Goal: Task Accomplishment & Management: Manage account settings

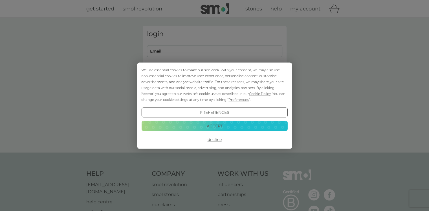
type input "[PERSON_NAME][EMAIL_ADDRESS][PERSON_NAME][DOMAIN_NAME]"
click at [214, 124] on button "Accept" at bounding box center [214, 126] width 146 height 10
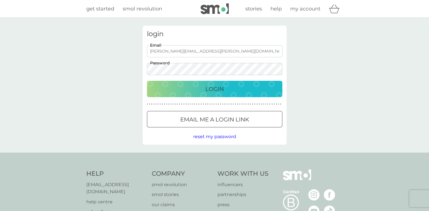
click at [206, 84] on p "Login" at bounding box center [214, 88] width 19 height 9
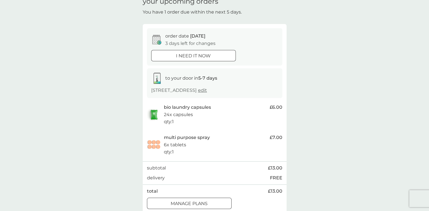
scroll to position [56, 0]
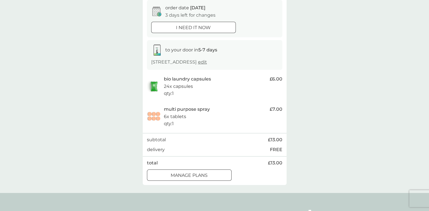
click at [196, 174] on div at bounding box center [196, 174] width 0 height 0
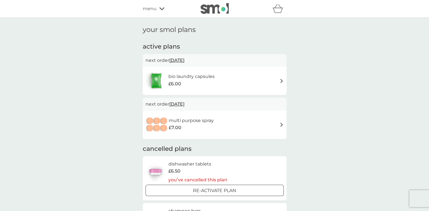
click at [281, 124] on img at bounding box center [281, 124] width 4 height 4
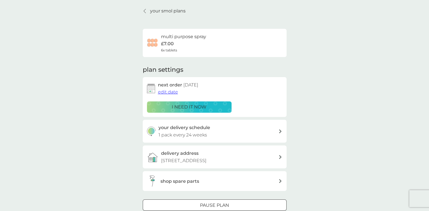
scroll to position [28, 0]
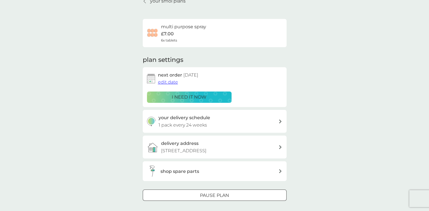
click at [172, 82] on span "edit date" at bounding box center [168, 81] width 20 height 5
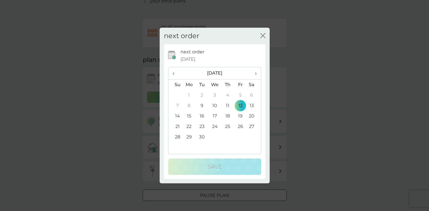
click at [255, 73] on span "›" at bounding box center [254, 73] width 6 height 12
click at [240, 96] on td "5" at bounding box center [240, 95] width 13 height 10
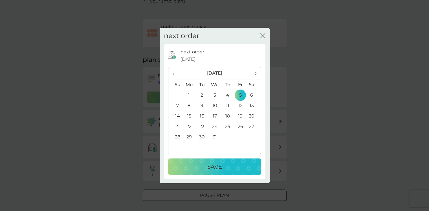
click at [241, 105] on td "12" at bounding box center [240, 105] width 13 height 10
click at [217, 168] on p "Save" at bounding box center [214, 166] width 15 height 9
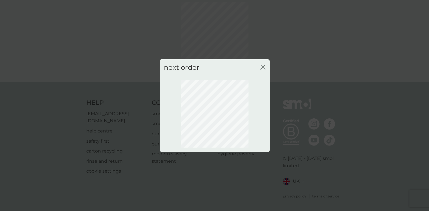
scroll to position [26, 0]
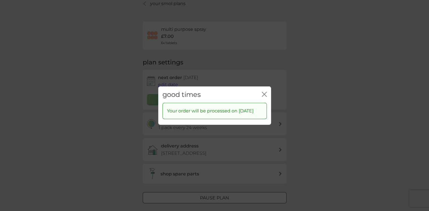
click at [266, 91] on icon "close" at bounding box center [264, 93] width 5 height 5
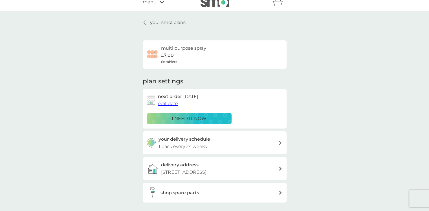
scroll to position [0, 0]
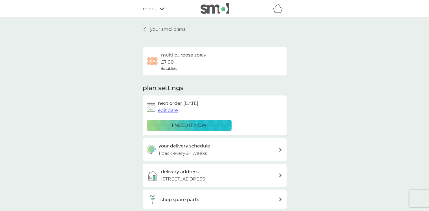
click at [169, 29] on p "your smol plans" at bounding box center [168, 29] width 36 height 7
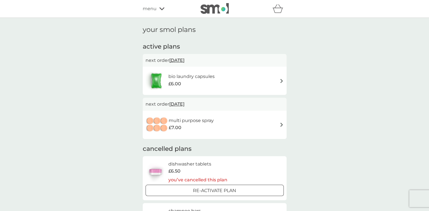
click at [193, 77] on h6 "bio laundry capsules" at bounding box center [191, 76] width 46 height 7
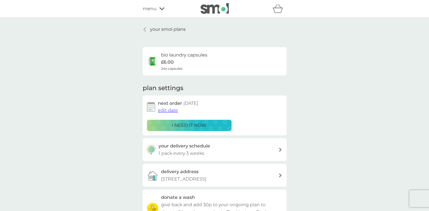
click at [171, 111] on span "edit date" at bounding box center [168, 109] width 20 height 5
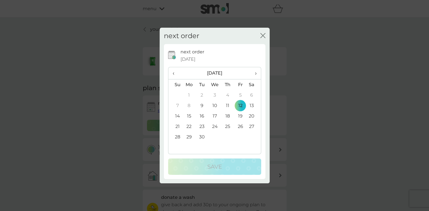
click at [202, 128] on td "23" at bounding box center [201, 126] width 13 height 10
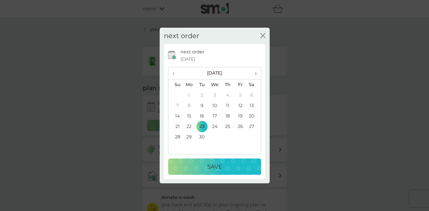
click at [208, 165] on p "Save" at bounding box center [214, 166] width 15 height 9
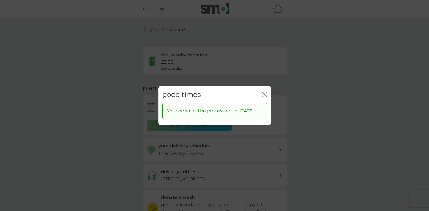
click at [265, 91] on icon "close" at bounding box center [264, 93] width 5 height 5
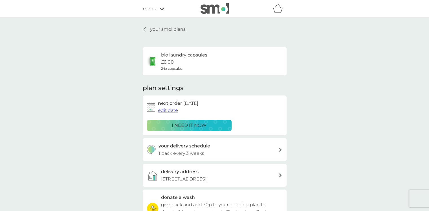
click at [178, 30] on p "your smol plans" at bounding box center [168, 29] width 36 height 7
